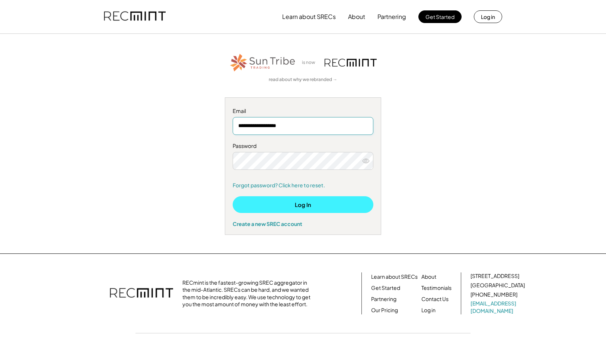
click at [288, 204] on button "Log In" at bounding box center [303, 205] width 141 height 17
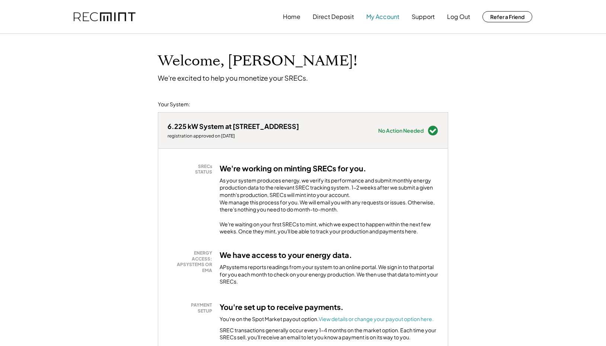
click at [374, 19] on button "My Account" at bounding box center [382, 16] width 33 height 15
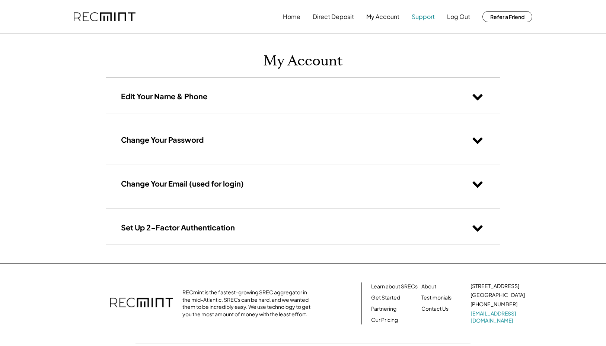
click at [426, 18] on button "Support" at bounding box center [423, 16] width 23 height 15
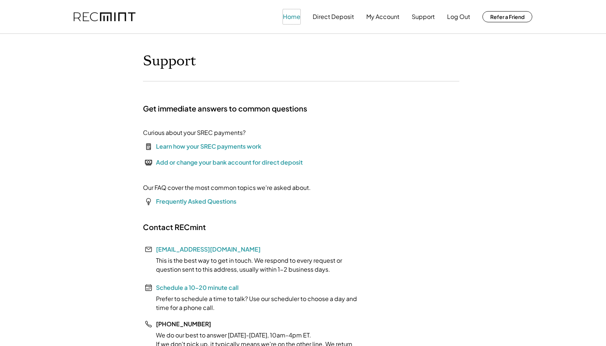
click at [288, 16] on button "Home" at bounding box center [291, 16] width 17 height 15
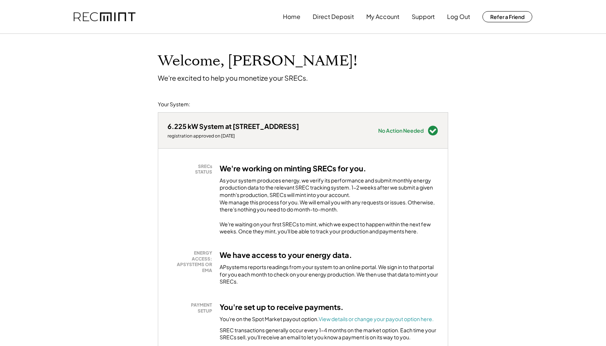
scroll to position [0, 0]
click at [326, 17] on button "Direct Deposit" at bounding box center [333, 16] width 41 height 15
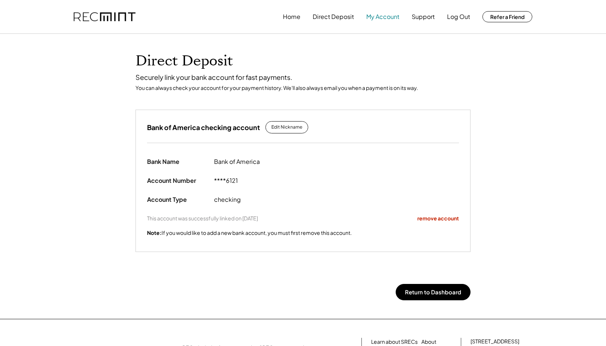
click at [384, 16] on button "My Account" at bounding box center [382, 16] width 33 height 15
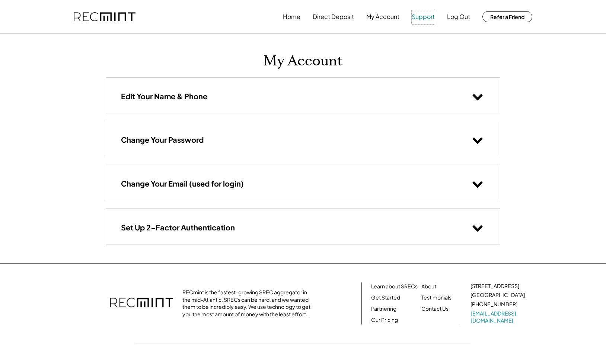
click at [423, 16] on button "Support" at bounding box center [423, 16] width 23 height 15
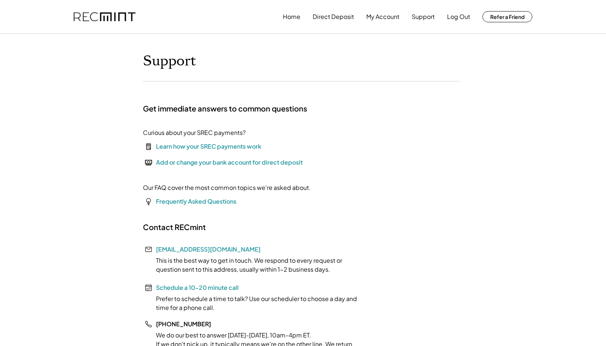
click at [185, 151] on div "Learn how your SREC payments work" at bounding box center [208, 146] width 105 height 9
